Goal: Task Accomplishment & Management: Use online tool/utility

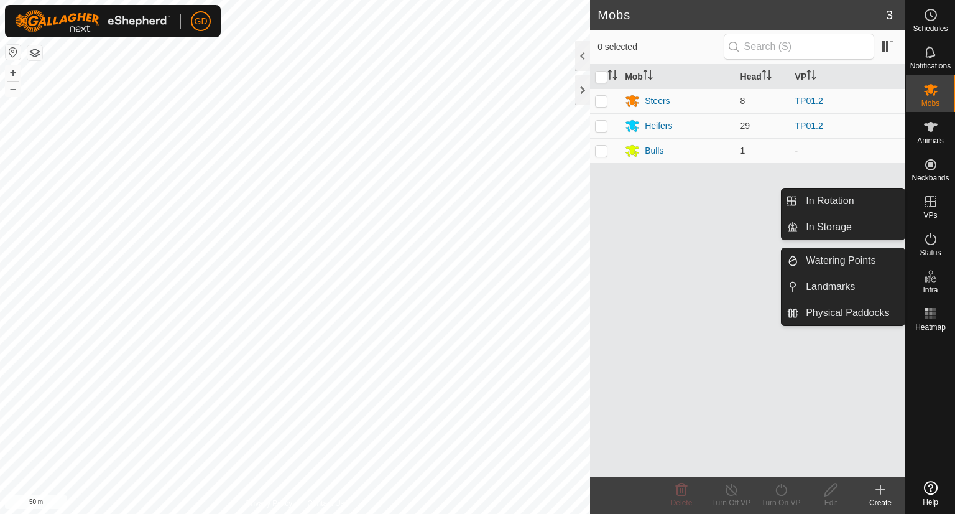
click at [931, 207] on icon at bounding box center [931, 201] width 11 height 11
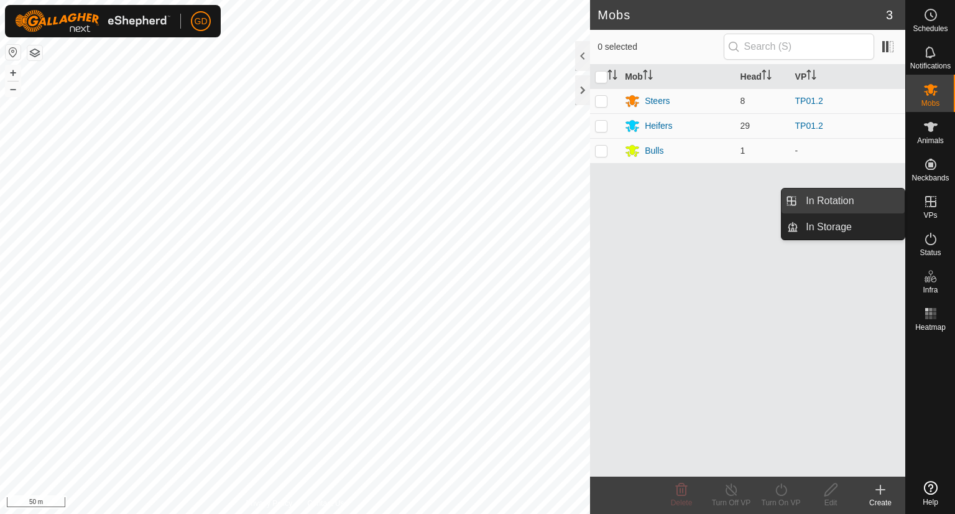
click at [814, 202] on link "In Rotation" at bounding box center [852, 200] width 106 height 25
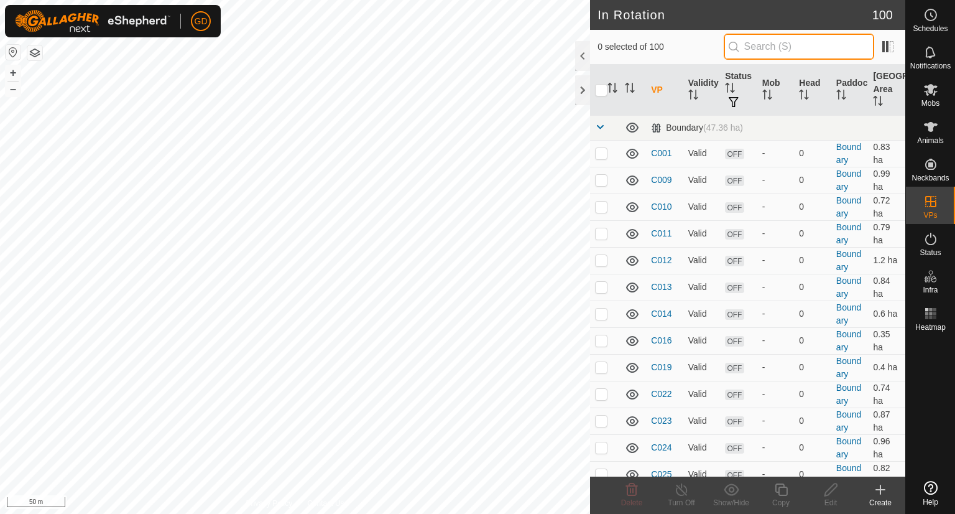
click at [781, 45] on input "text" at bounding box center [799, 47] width 151 height 26
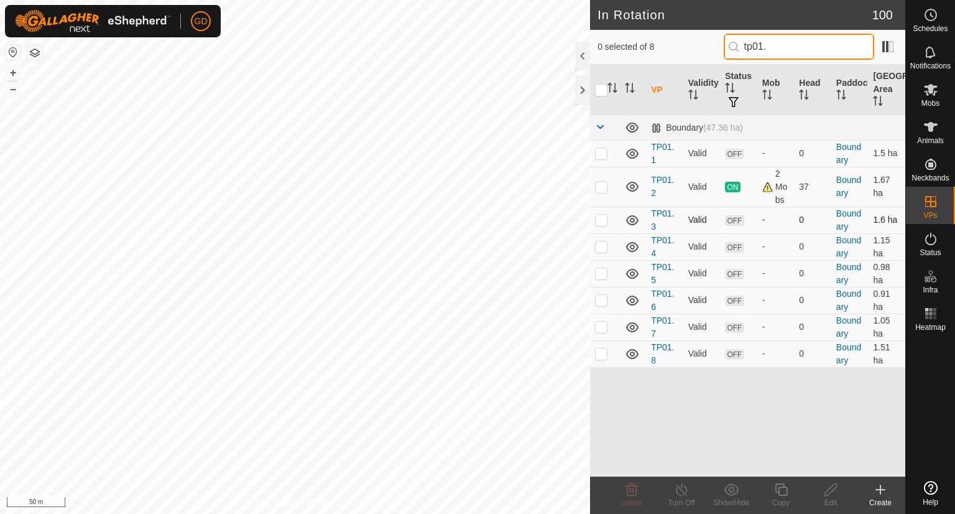
type input "tp01."
click at [601, 220] on p-checkbox at bounding box center [601, 220] width 12 height 10
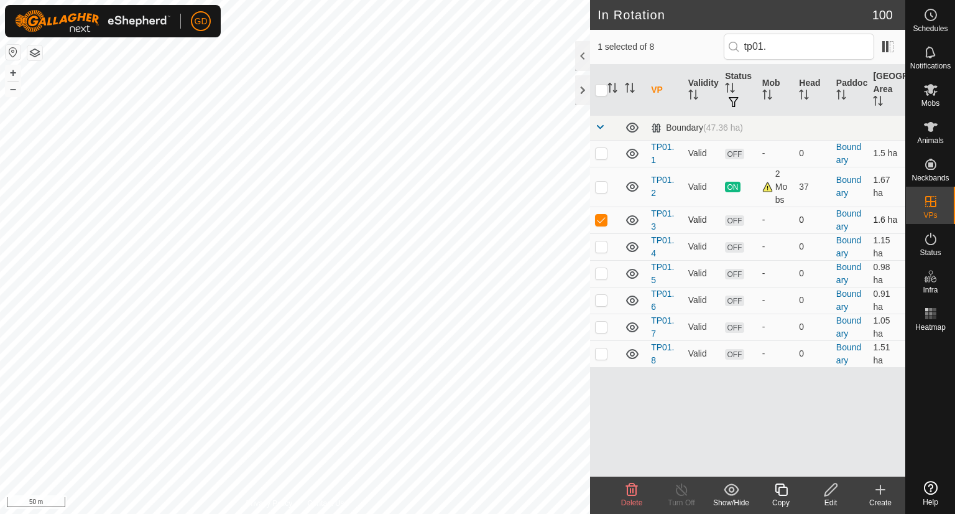
click at [601, 220] on p-checkbox at bounding box center [601, 220] width 12 height 10
checkbox input "false"
click at [928, 100] on span "Mobs" at bounding box center [931, 103] width 18 height 7
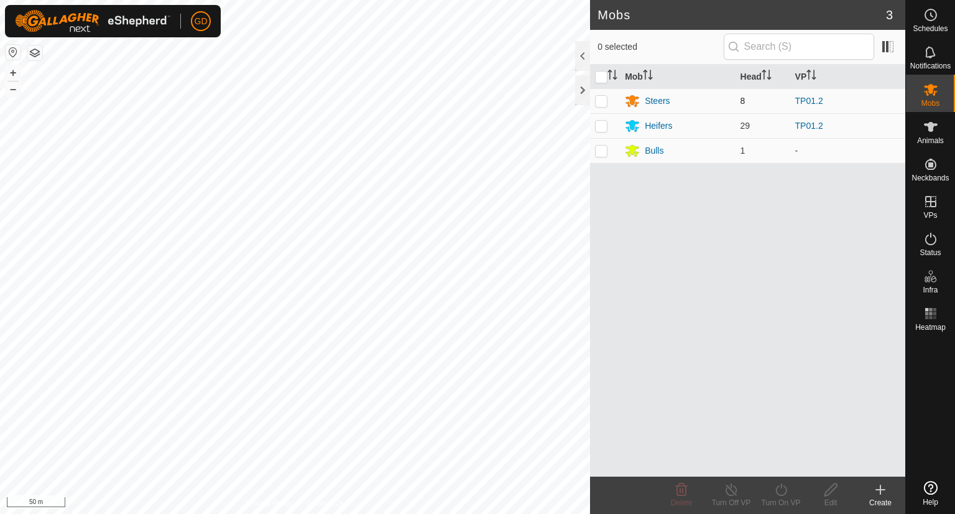
click at [603, 103] on p-checkbox at bounding box center [601, 101] width 12 height 10
checkbox input "true"
click at [601, 128] on p-checkbox at bounding box center [601, 126] width 12 height 10
checkbox input "true"
click at [782, 484] on icon at bounding box center [782, 489] width 16 height 15
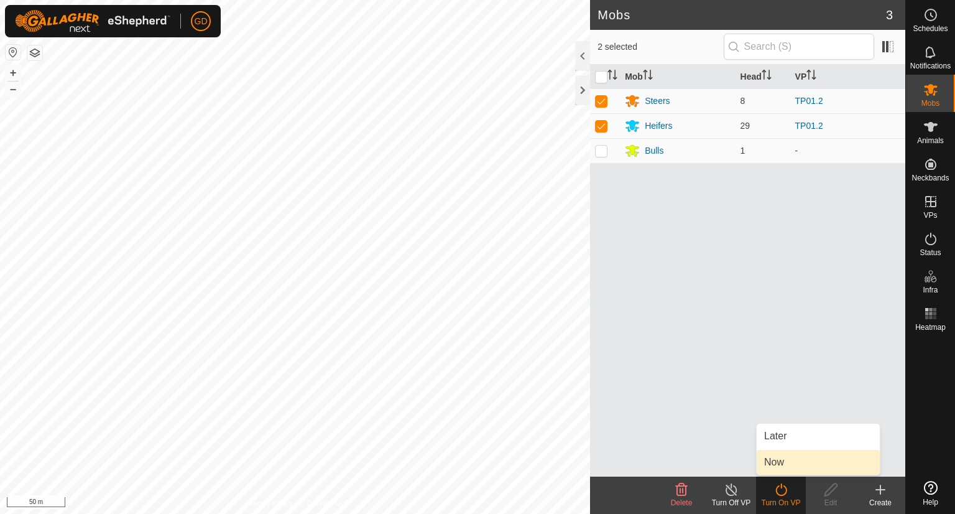
click at [779, 463] on link "Now" at bounding box center [818, 462] width 123 height 25
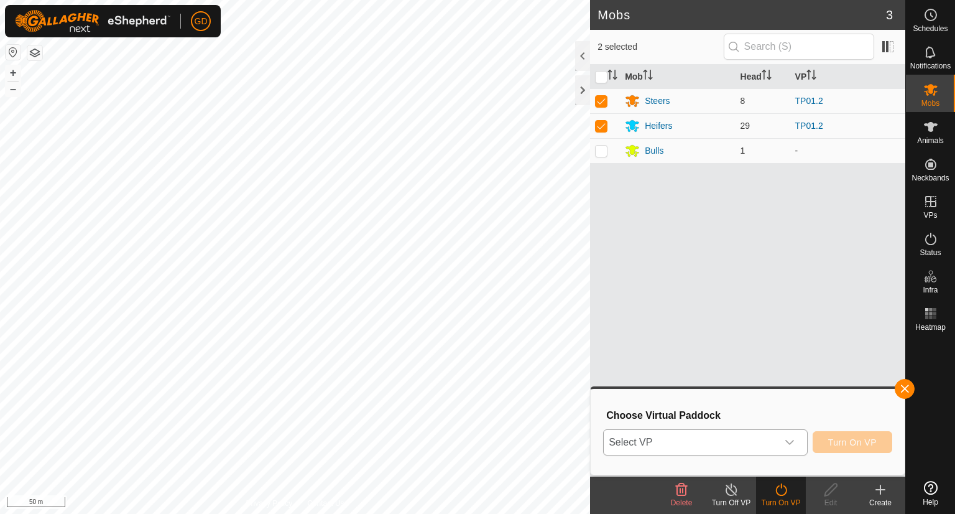
click at [707, 443] on span "Select VP" at bounding box center [691, 442] width 174 height 25
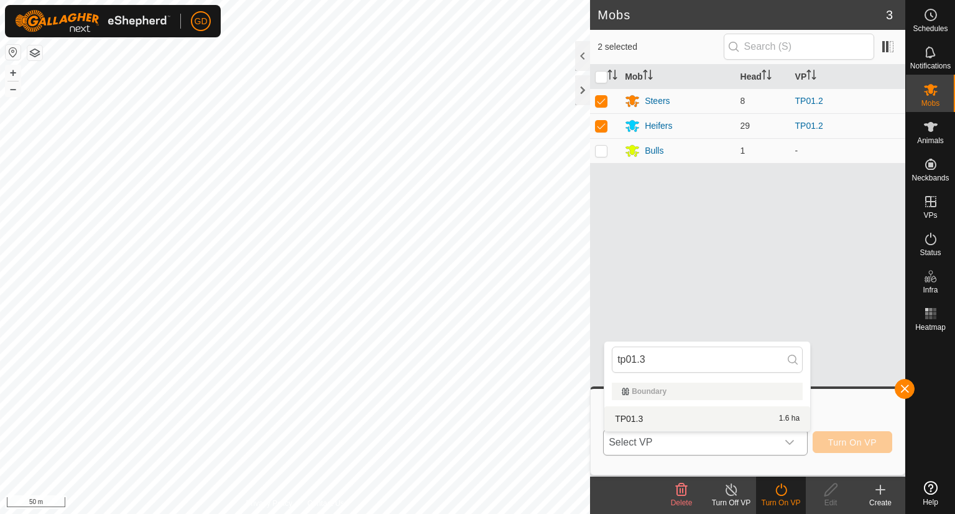
type input "tp01.3"
click at [639, 419] on li "TP01.3 1.6 ha" at bounding box center [708, 418] width 206 height 25
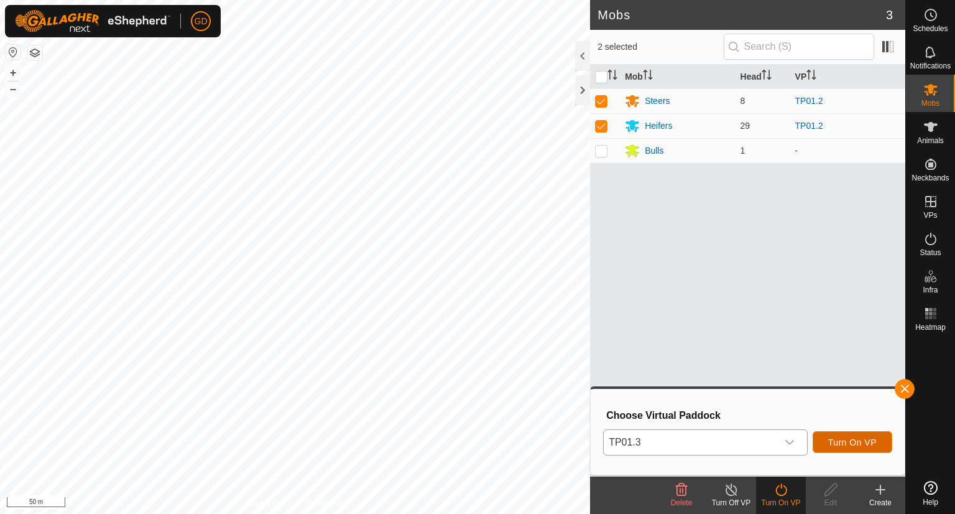
click at [843, 440] on span "Turn On VP" at bounding box center [853, 442] width 49 height 10
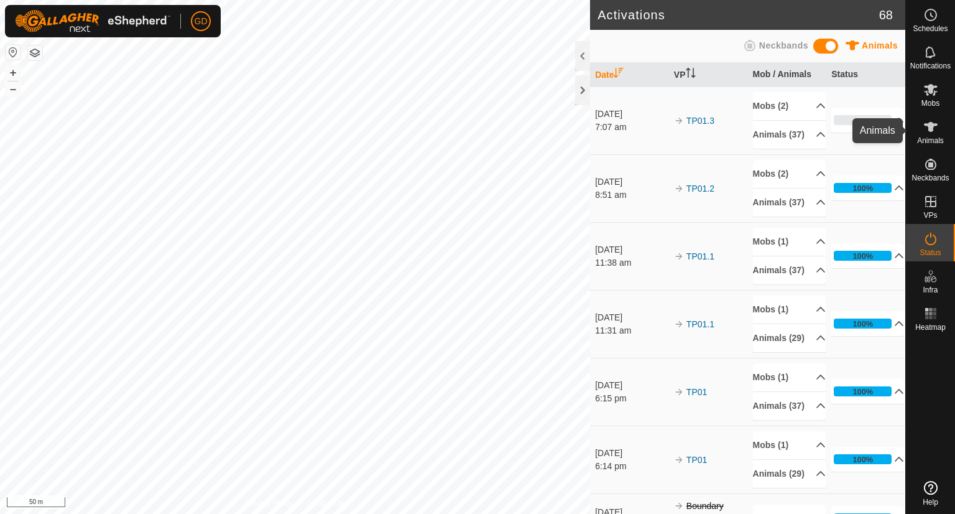
click at [928, 130] on icon at bounding box center [931, 127] width 14 height 10
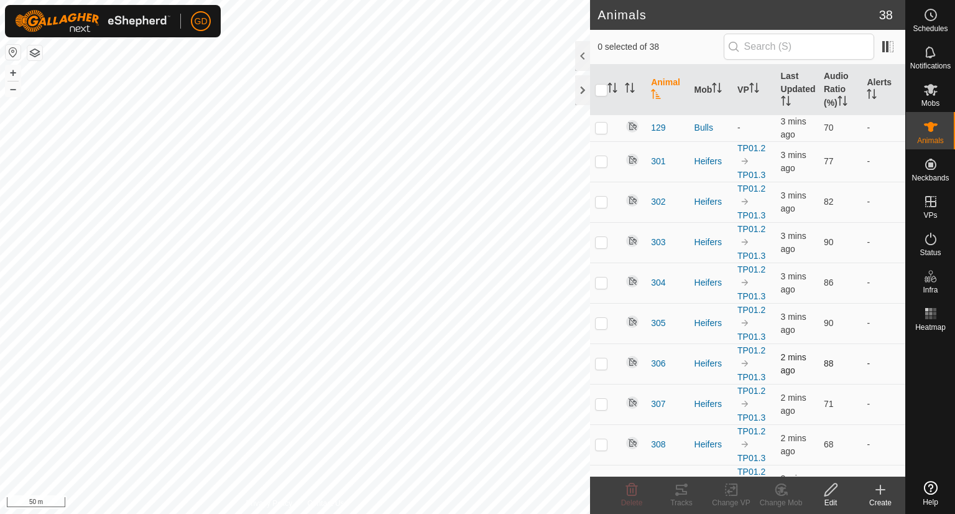
click at [597, 364] on p-checkbox at bounding box center [601, 363] width 12 height 10
checkbox input "true"
click at [684, 487] on icon at bounding box center [681, 489] width 15 height 15
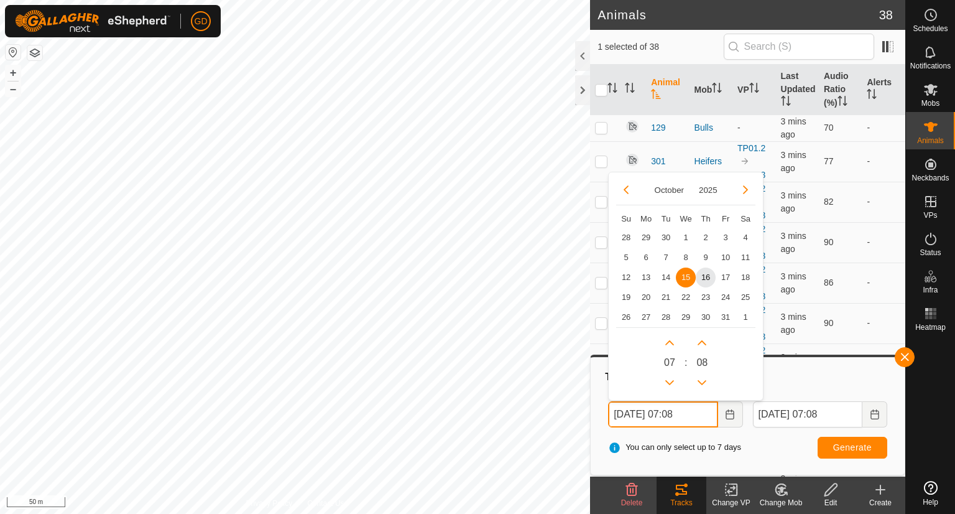
click at [624, 416] on input "15 Oct, 2025 07:08" at bounding box center [662, 414] width 109 height 26
click at [681, 412] on input "16 Oct, 2025 07:08" at bounding box center [662, 414] width 109 height 26
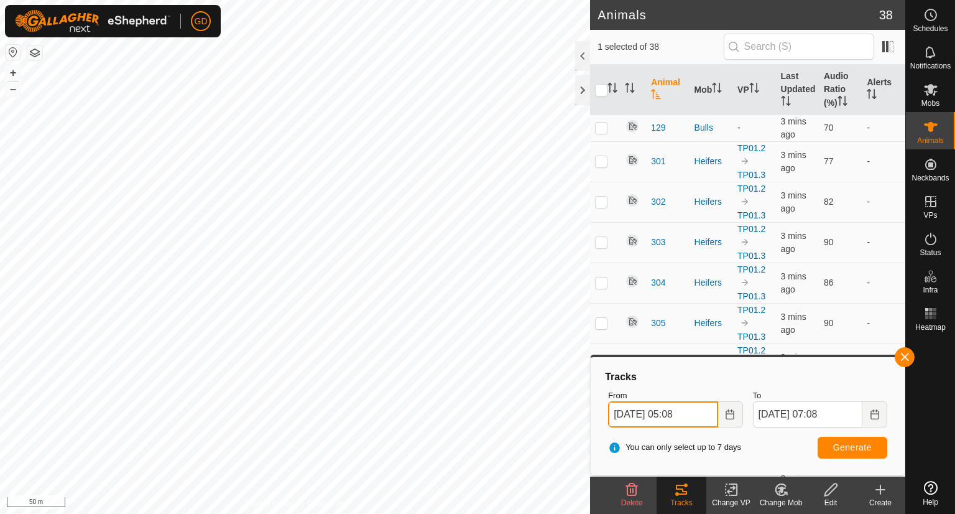
type input "16 Oct, 2025 05:08"
click at [825, 443] on button "Generate" at bounding box center [853, 448] width 70 height 22
click at [926, 245] on icon at bounding box center [931, 238] width 15 height 15
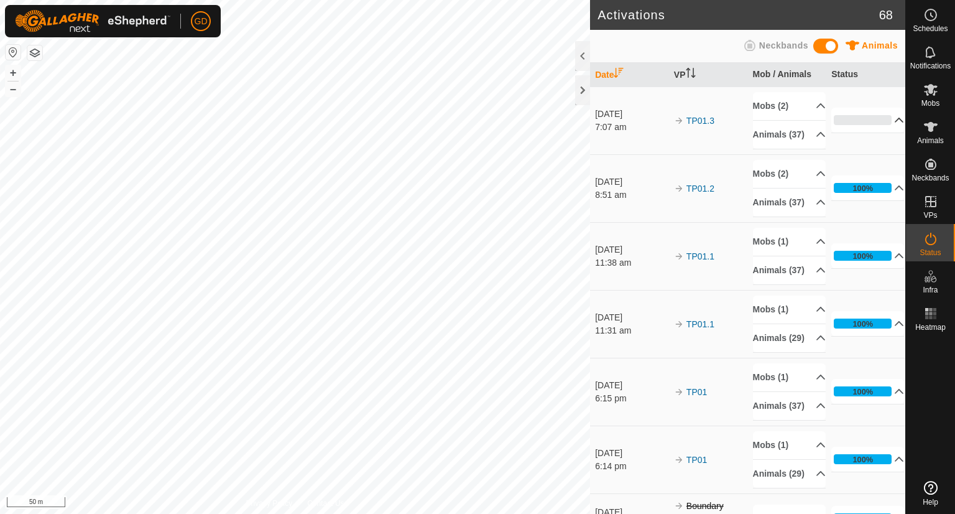
click at [882, 128] on p-accordion-header "0%" at bounding box center [868, 120] width 73 height 25
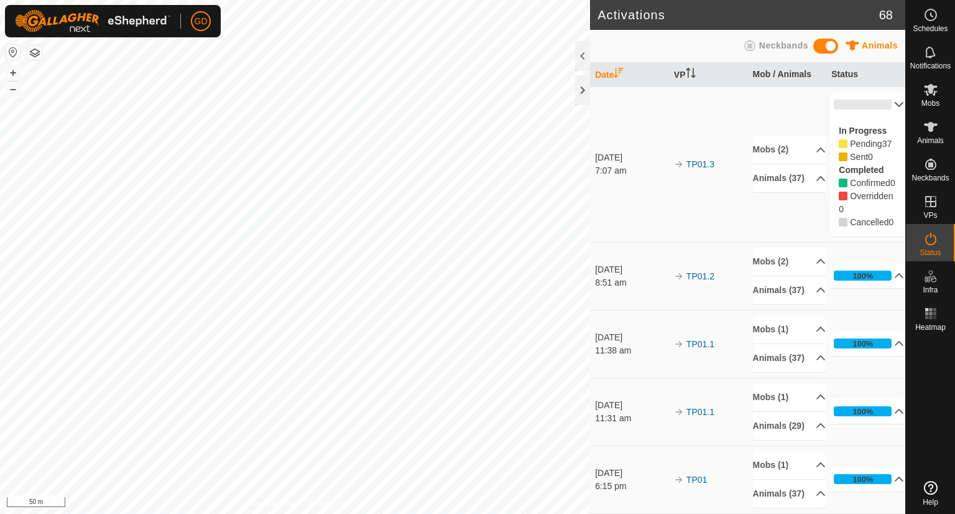
click at [883, 105] on p-accordion-header "0%" at bounding box center [868, 104] width 73 height 25
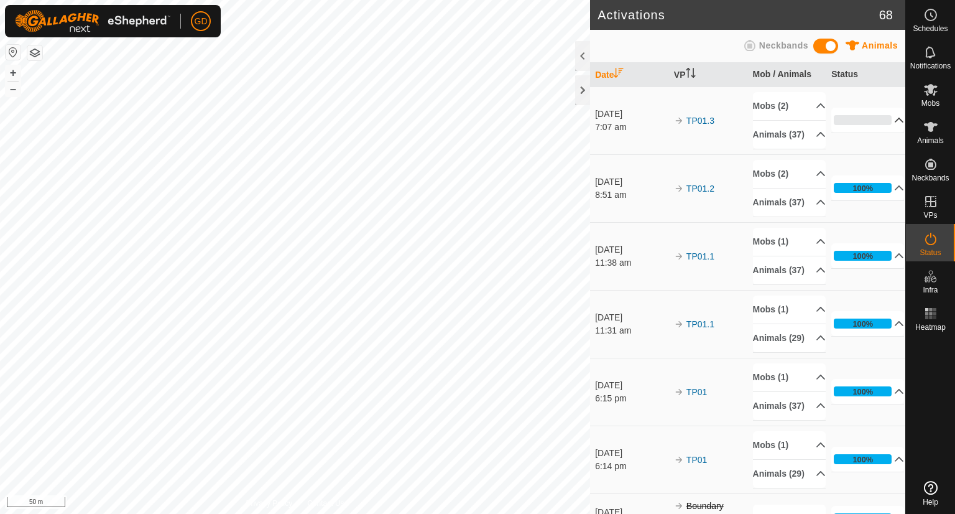
click at [883, 105] on td "0% In Progress Pending 37 Sent 0 Completed Confirmed 0 Overridden 0 Cancelled 0" at bounding box center [866, 120] width 79 height 68
click at [882, 129] on p-accordion-header "2%" at bounding box center [868, 120] width 73 height 25
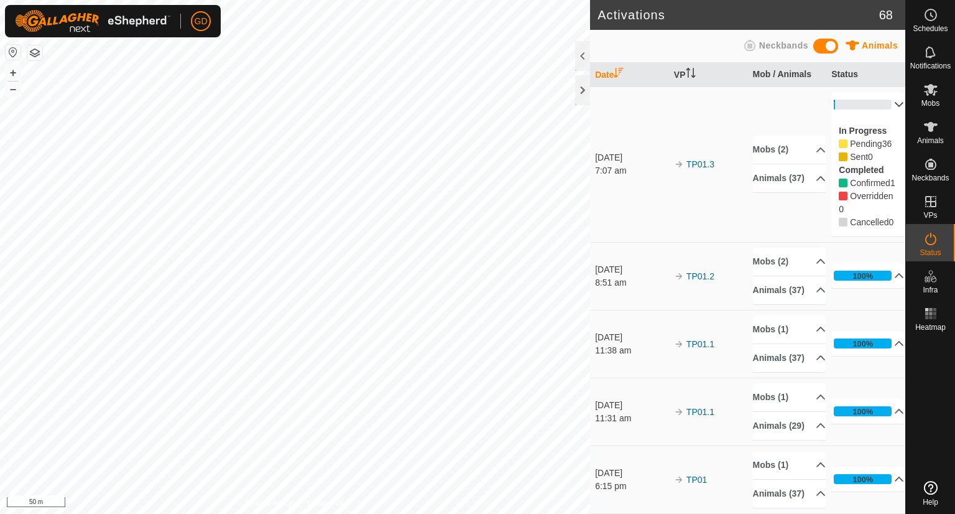
click at [881, 104] on p-accordion-header "2%" at bounding box center [868, 104] width 73 height 25
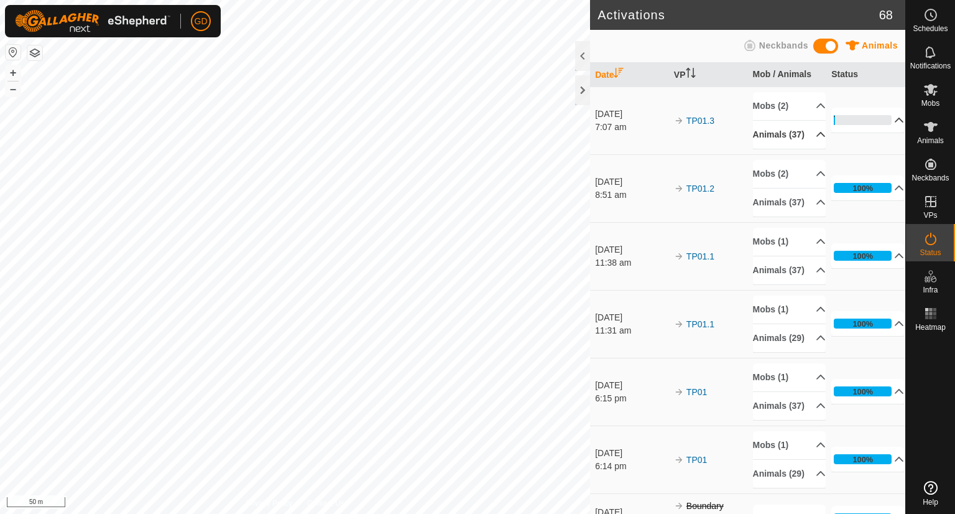
click at [802, 147] on p-accordion-header "Animals (37)" at bounding box center [789, 135] width 73 height 28
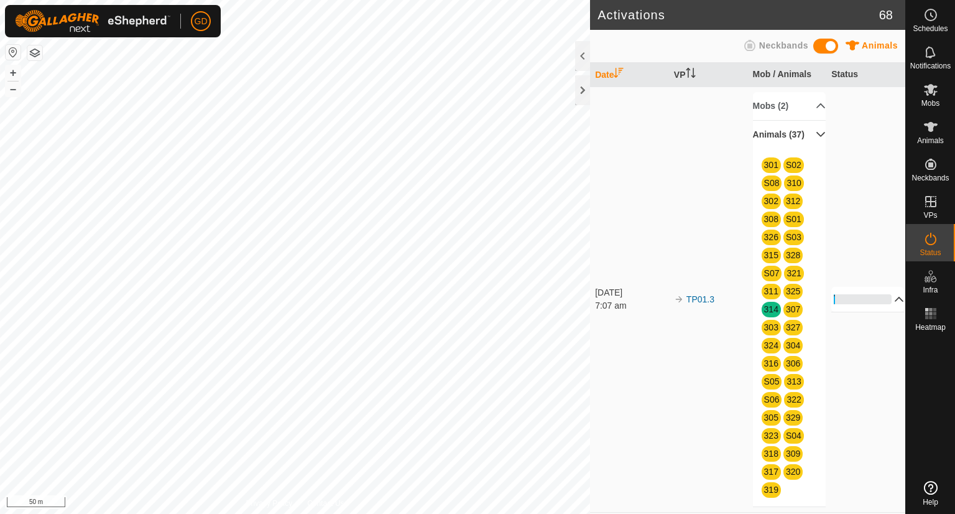
click at [806, 142] on p-accordion-header "Animals (37)" at bounding box center [789, 135] width 73 height 28
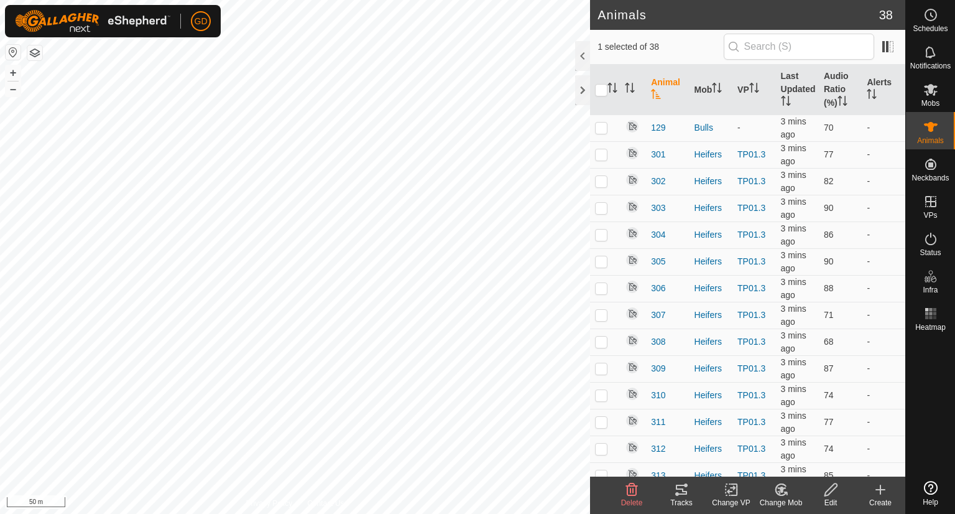
click at [679, 496] on icon at bounding box center [681, 489] width 15 height 15
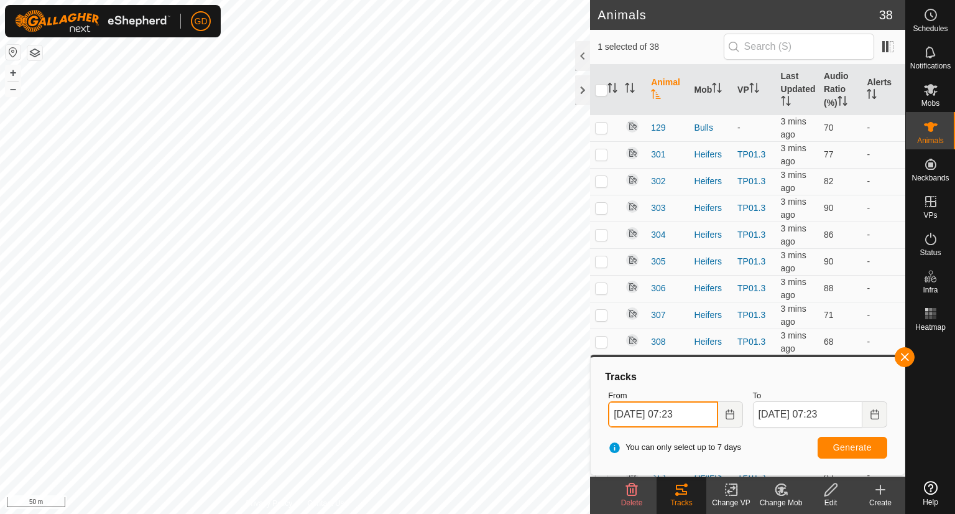
click at [620, 411] on input "15 Oct, 2025 07:23" at bounding box center [662, 414] width 109 height 26
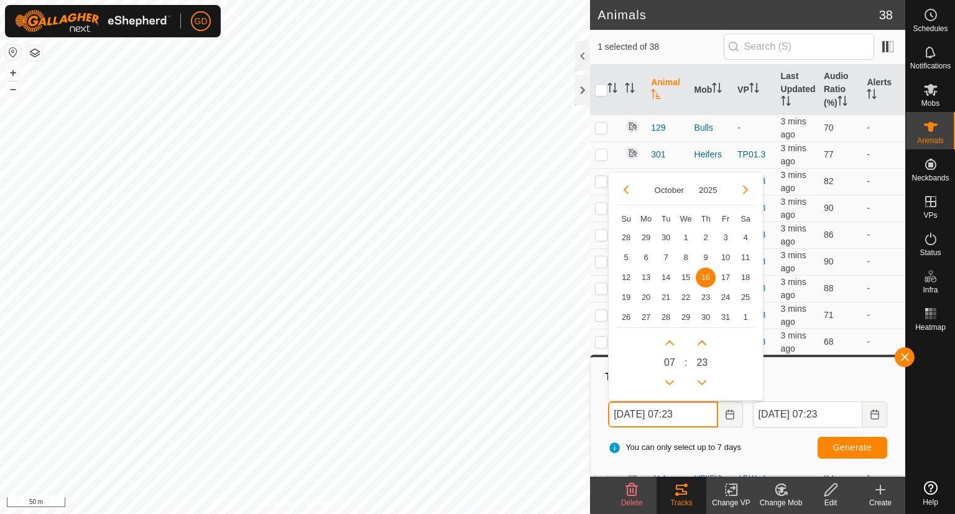
click at [680, 412] on input "16 Oct, 2025 07:23" at bounding box center [662, 414] width 109 height 26
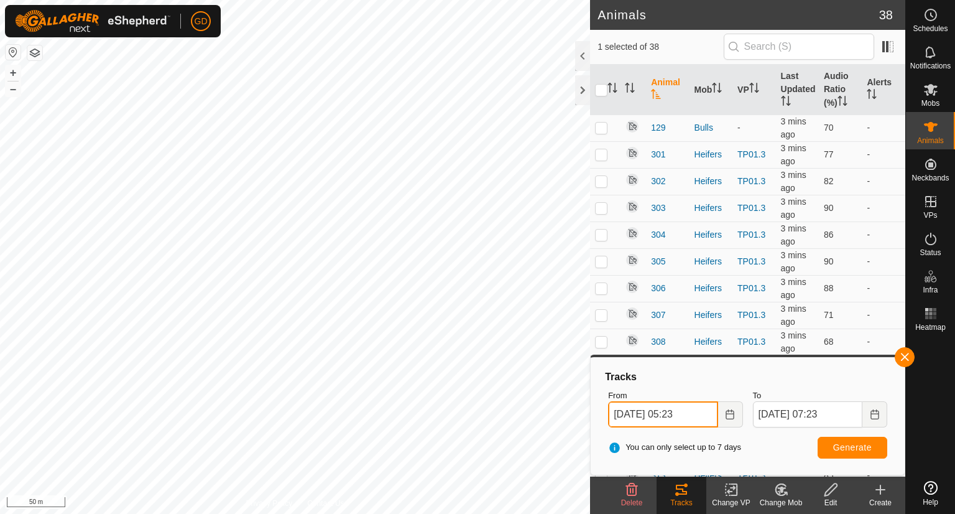
type input "16 Oct, 2025 05:23"
click at [844, 443] on span "Generate" at bounding box center [852, 447] width 39 height 10
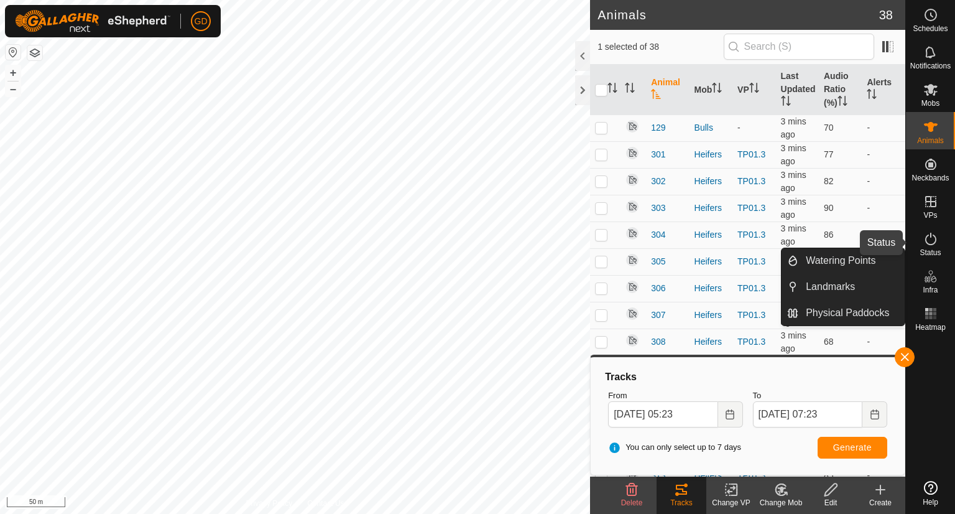
click at [929, 239] on icon at bounding box center [931, 238] width 15 height 15
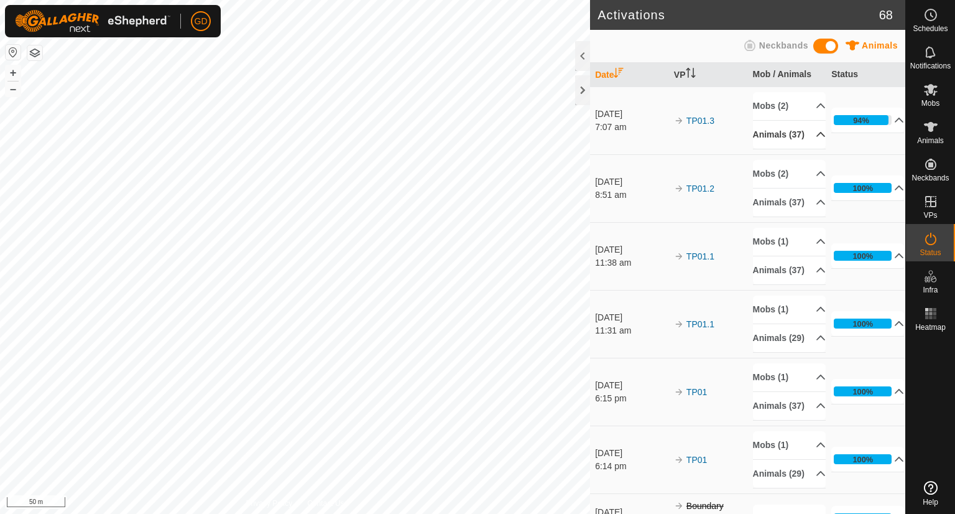
click at [805, 141] on p-accordion-header "Animals (37)" at bounding box center [789, 135] width 73 height 28
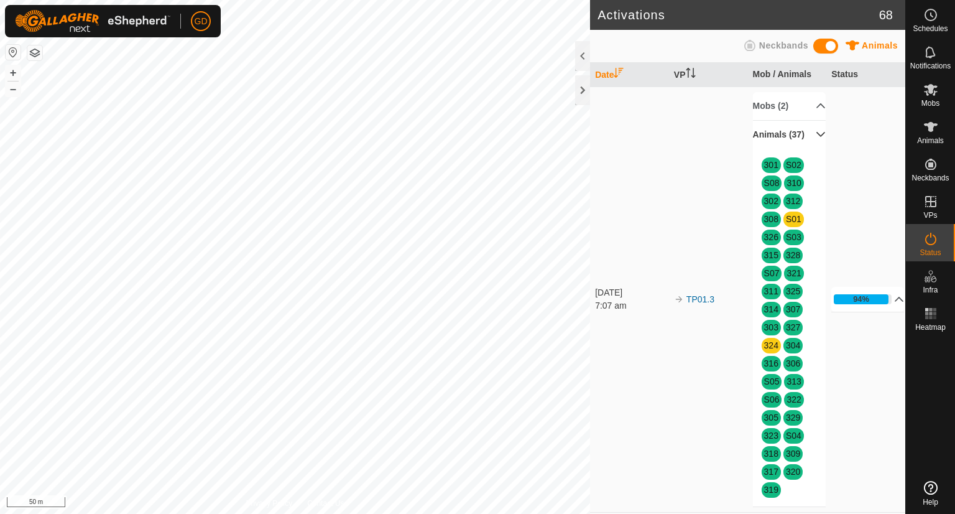
click at [807, 138] on p-accordion-header "Animals (37)" at bounding box center [789, 135] width 73 height 28
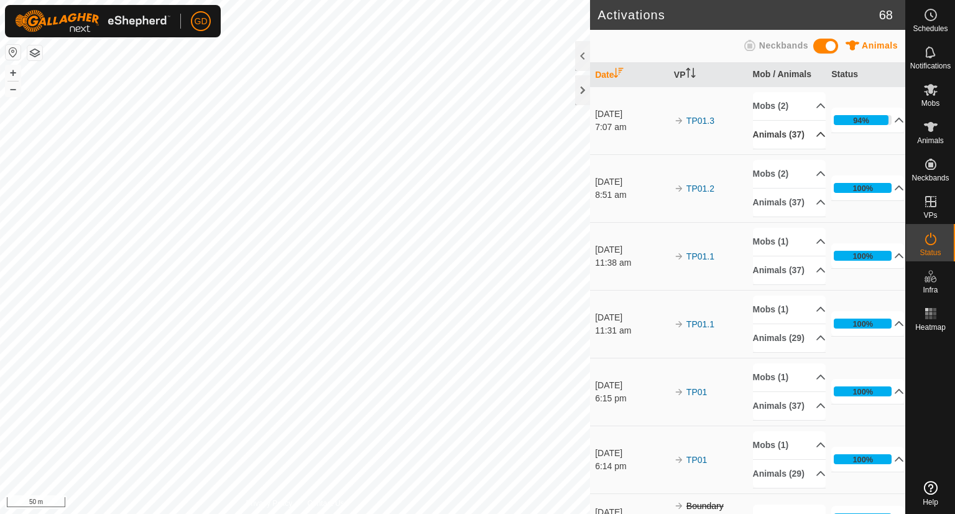
click at [955, 504] on link "Help" at bounding box center [930, 493] width 49 height 35
click at [15, 90] on button "–" at bounding box center [13, 88] width 15 height 15
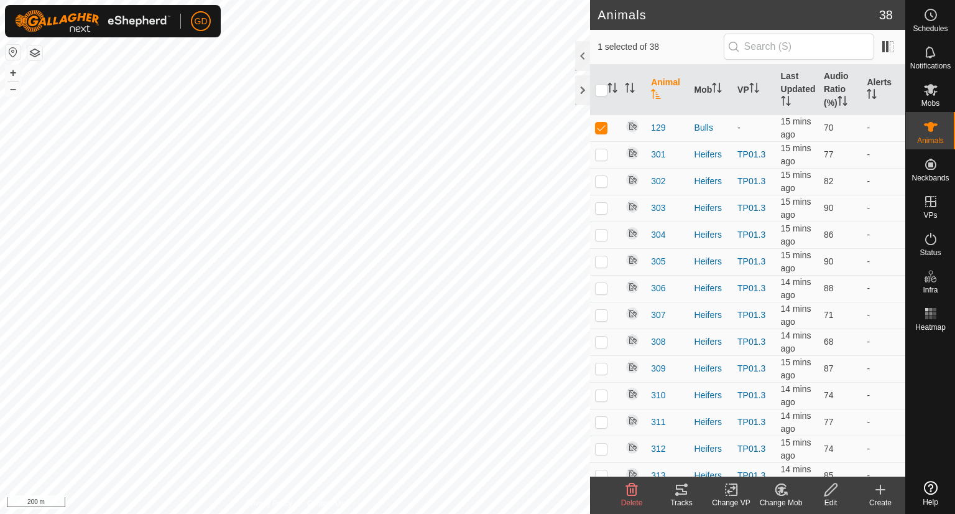
click at [683, 492] on icon at bounding box center [681, 489] width 15 height 15
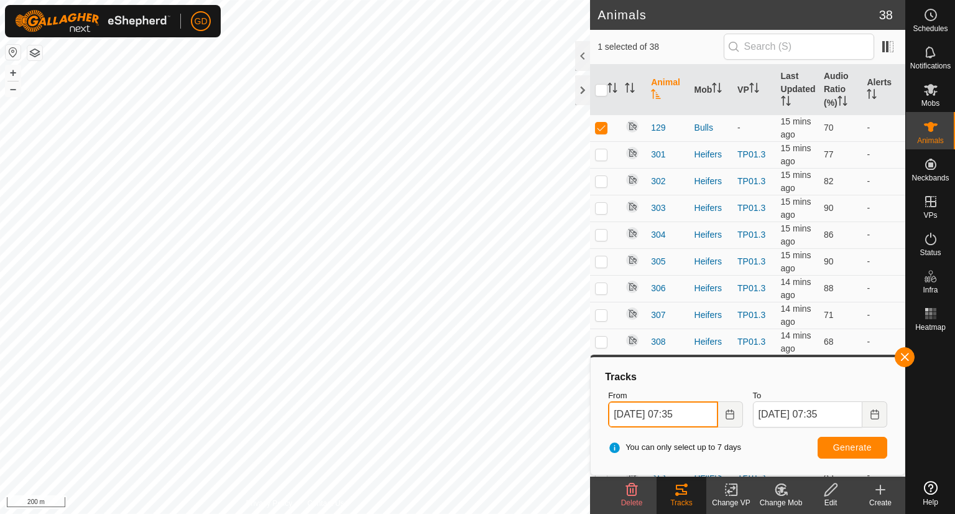
click at [620, 414] on input "15 Oct, 2025 07:35" at bounding box center [662, 414] width 109 height 26
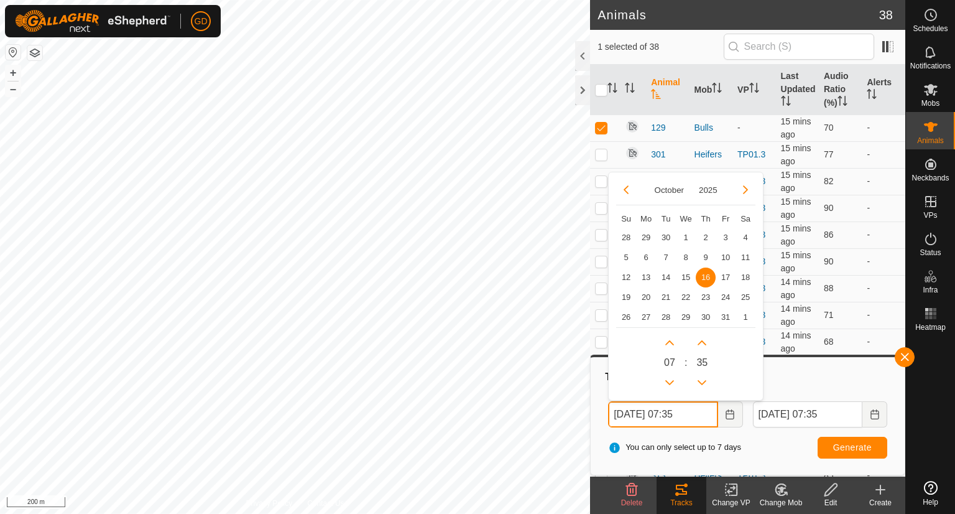
click at [681, 412] on input "16 Oct, 2025 07:35" at bounding box center [662, 414] width 109 height 26
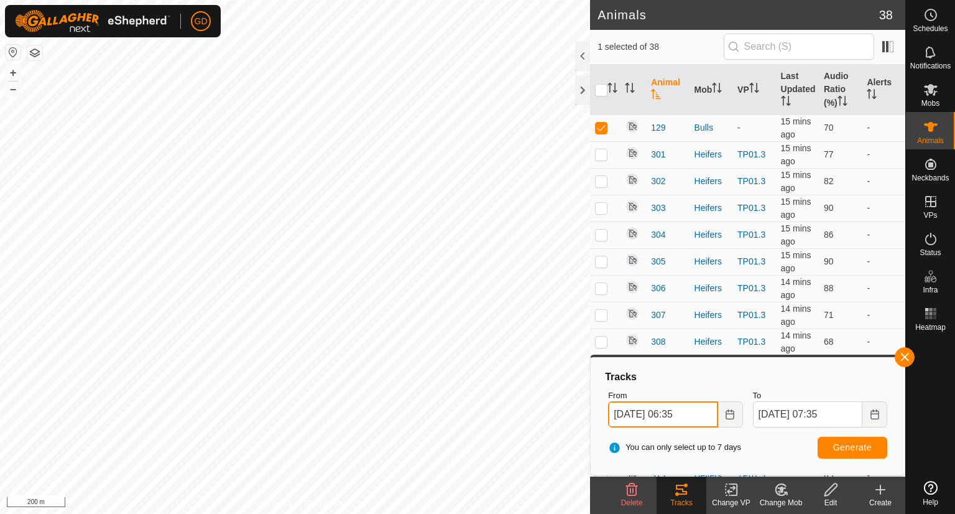
type input "16 Oct, 2025 06:35"
click at [846, 445] on span "Generate" at bounding box center [852, 447] width 39 height 10
click at [12, 73] on button "+" at bounding box center [13, 72] width 15 height 15
click at [15, 91] on button "–" at bounding box center [13, 88] width 15 height 15
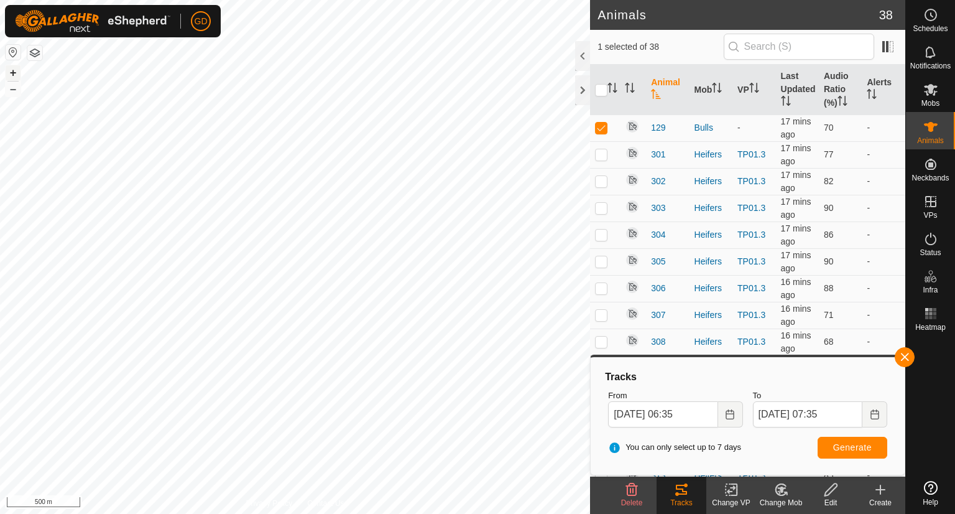
click at [16, 73] on button "+" at bounding box center [13, 72] width 15 height 15
click at [12, 74] on button "+" at bounding box center [13, 72] width 15 height 15
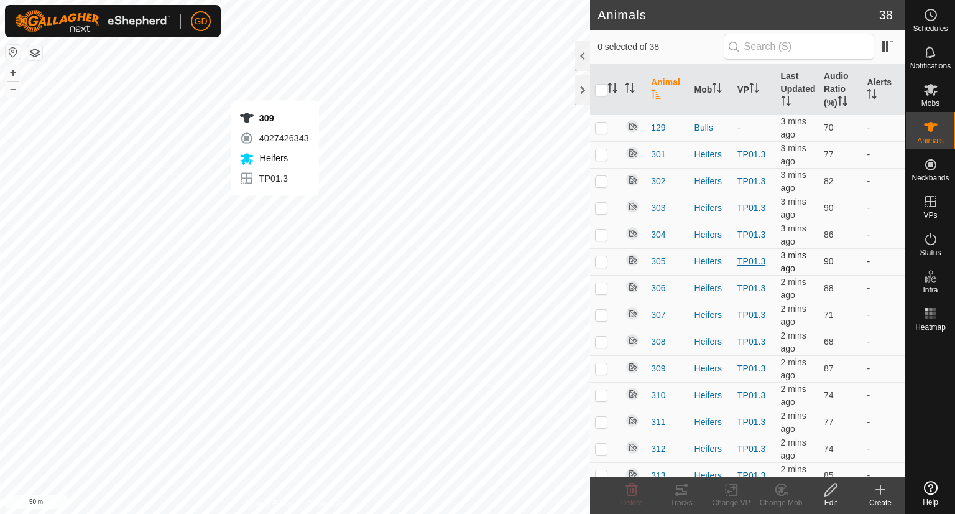
checkbox input "true"
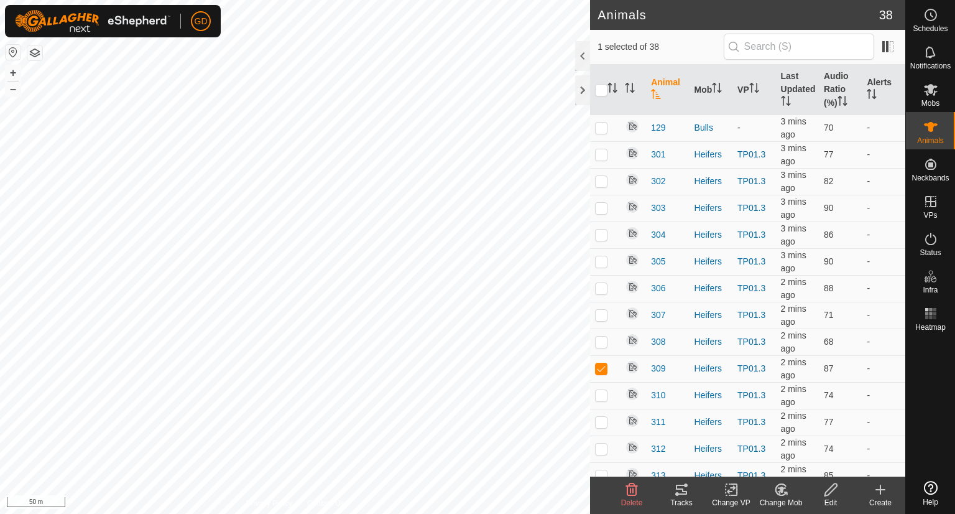
click at [681, 490] on icon at bounding box center [681, 489] width 15 height 15
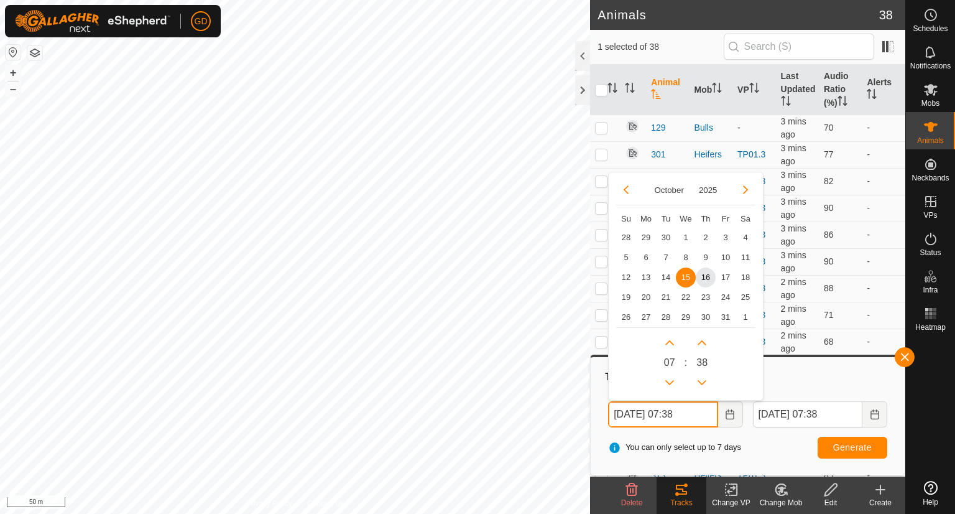
click at [624, 414] on input "[DATE] 07:38" at bounding box center [662, 414] width 109 height 26
click at [679, 414] on input "[DATE] 07:38" at bounding box center [662, 414] width 109 height 26
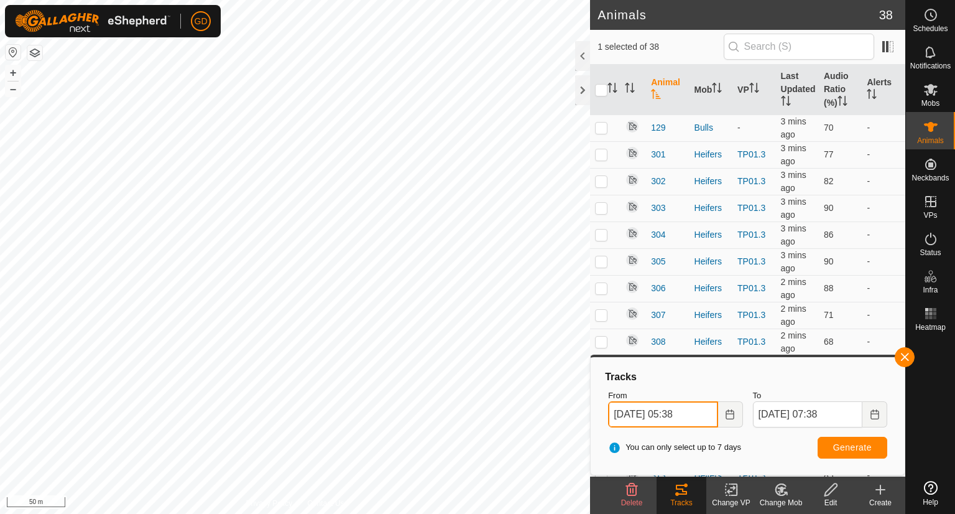
type input "[DATE] 05:38"
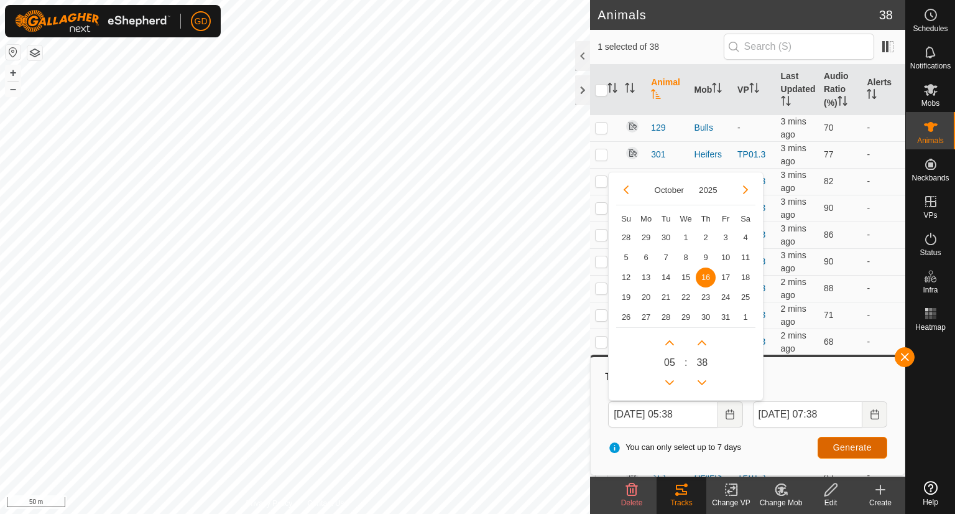
click at [853, 448] on span "Generate" at bounding box center [852, 447] width 39 height 10
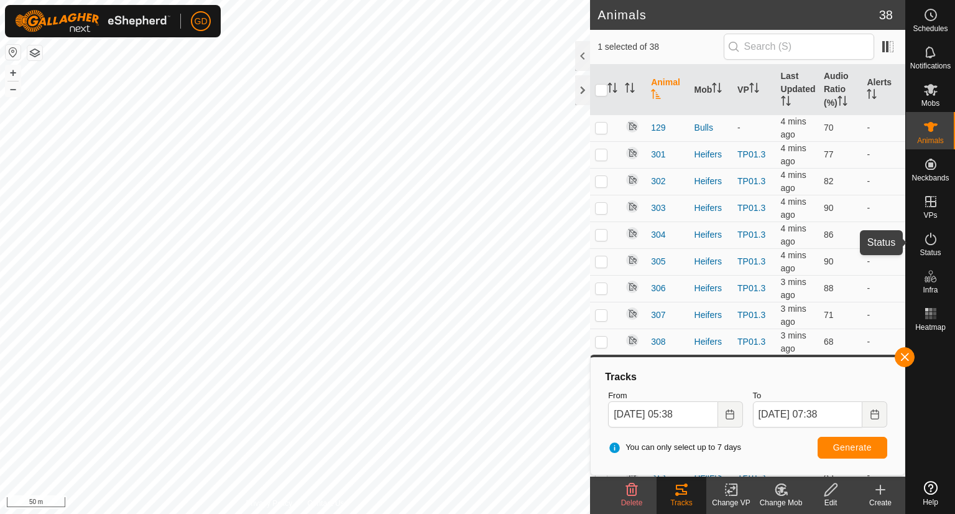
click at [927, 237] on icon at bounding box center [931, 238] width 15 height 15
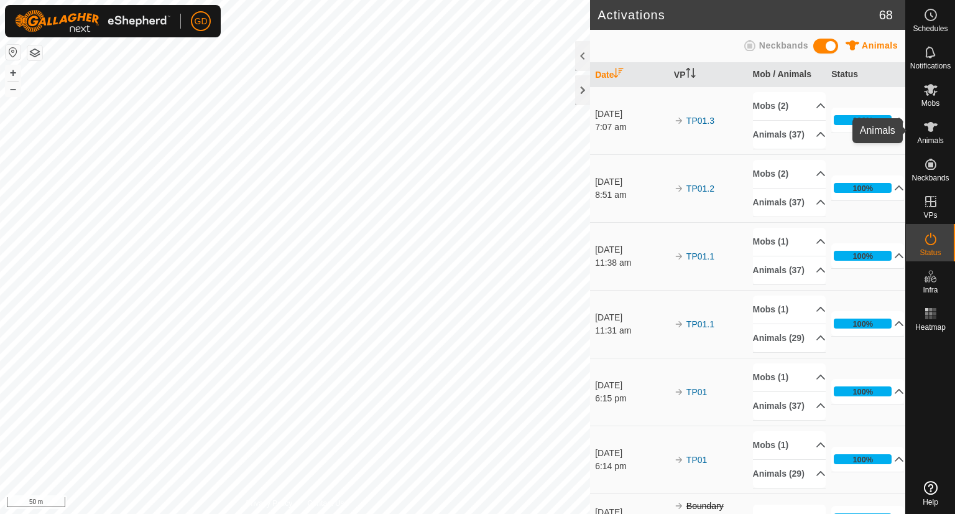
click at [929, 128] on icon at bounding box center [931, 127] width 14 height 10
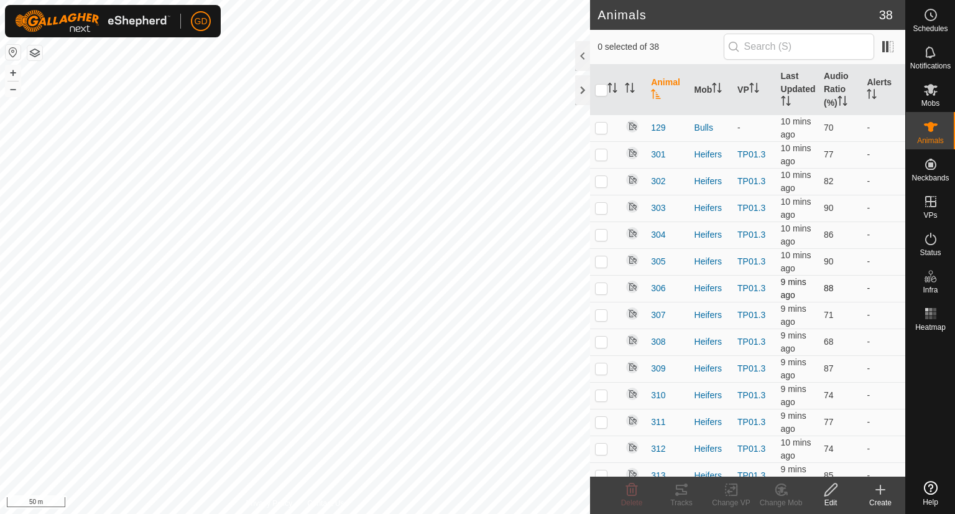
click at [600, 289] on p-checkbox at bounding box center [601, 288] width 12 height 10
checkbox input "true"
click at [677, 488] on icon at bounding box center [681, 489] width 15 height 15
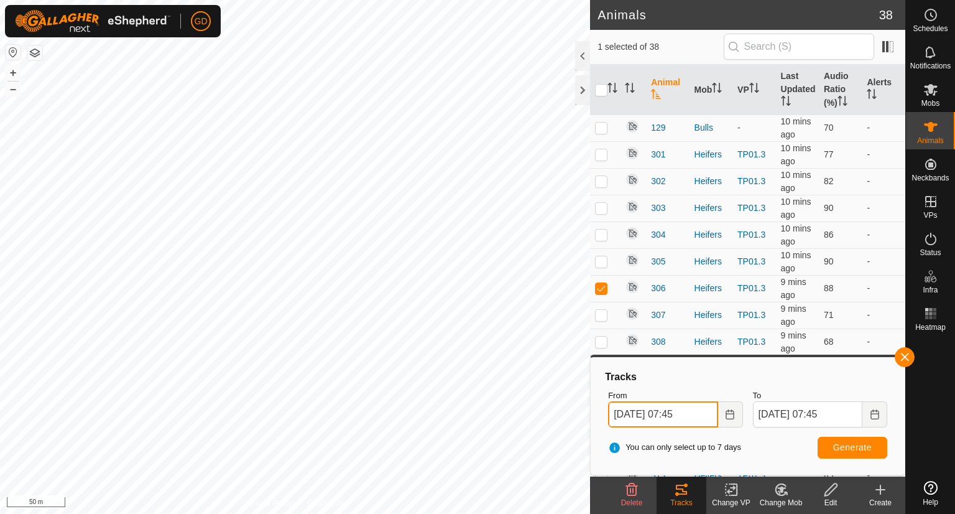
click at [624, 414] on input "15 Oct, 2025 07:45" at bounding box center [662, 414] width 109 height 26
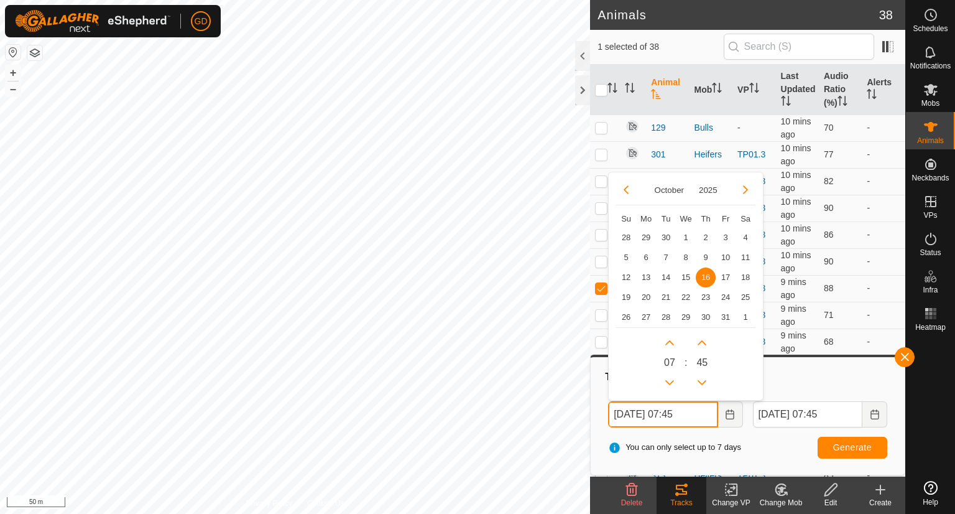
click at [685, 412] on input "16 Oct, 2025 07:45" at bounding box center [662, 414] width 109 height 26
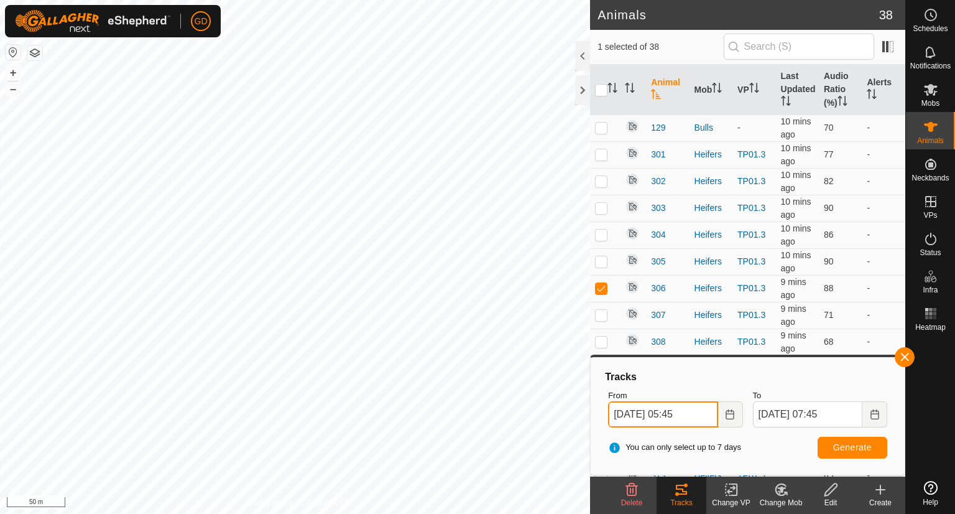
type input "16 Oct, 2025 05:45"
click at [858, 444] on span "Generate" at bounding box center [852, 447] width 39 height 10
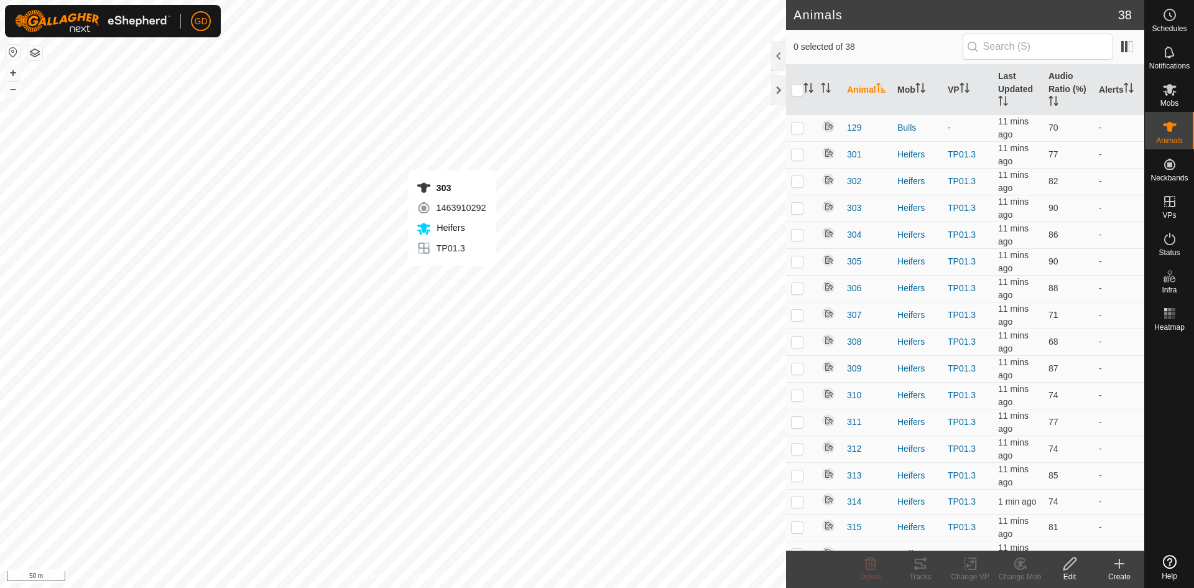
checkbox input "true"
click at [918, 564] on icon at bounding box center [920, 563] width 15 height 15
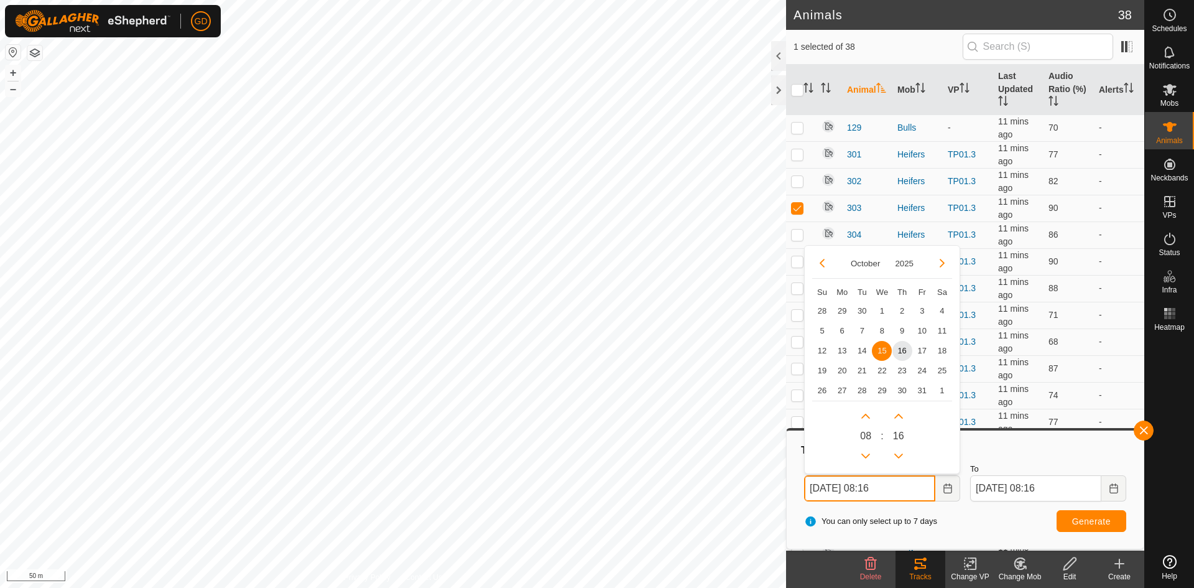
click at [818, 486] on input "[DATE] 08:16" at bounding box center [869, 488] width 131 height 26
click at [878, 485] on input "[DATE] 08:16" at bounding box center [869, 488] width 131 height 26
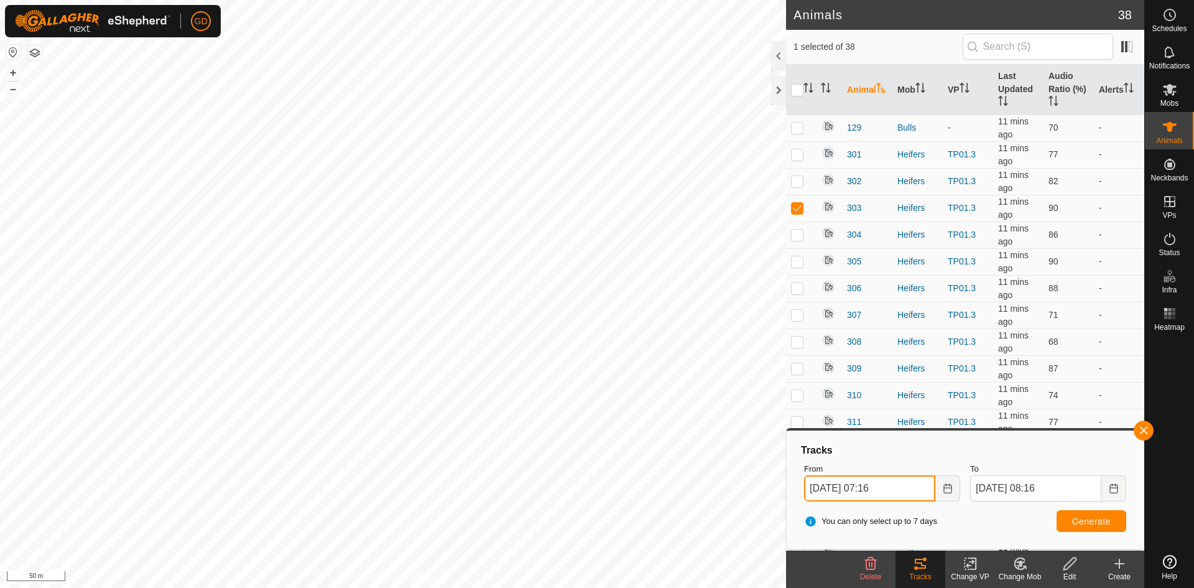
type input "[DATE] 07:16"
click at [1080, 514] on button "Generate" at bounding box center [1092, 521] width 70 height 22
